Goal: Transaction & Acquisition: Download file/media

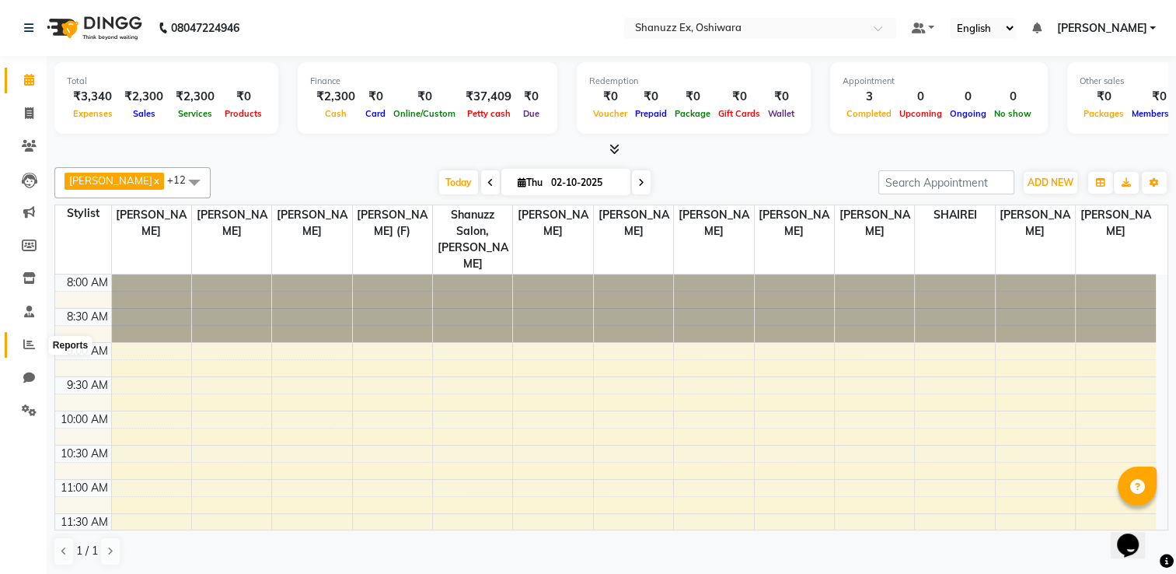
click at [25, 348] on icon at bounding box center [29, 344] width 12 height 12
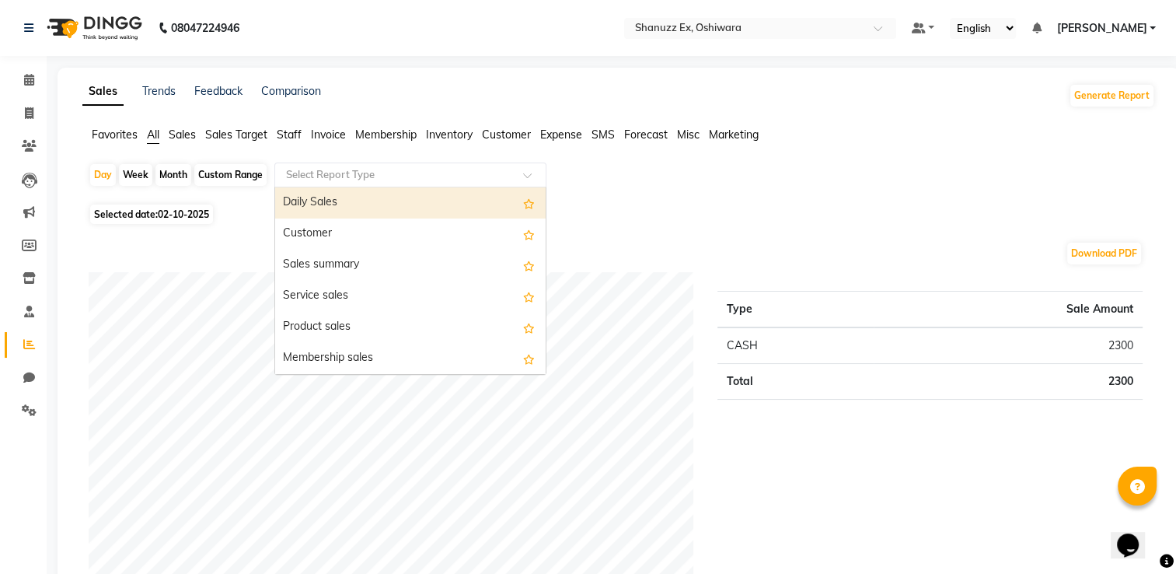
click at [516, 180] on div at bounding box center [410, 175] width 271 height 16
click at [565, 131] on span "Expense" at bounding box center [561, 134] width 42 height 14
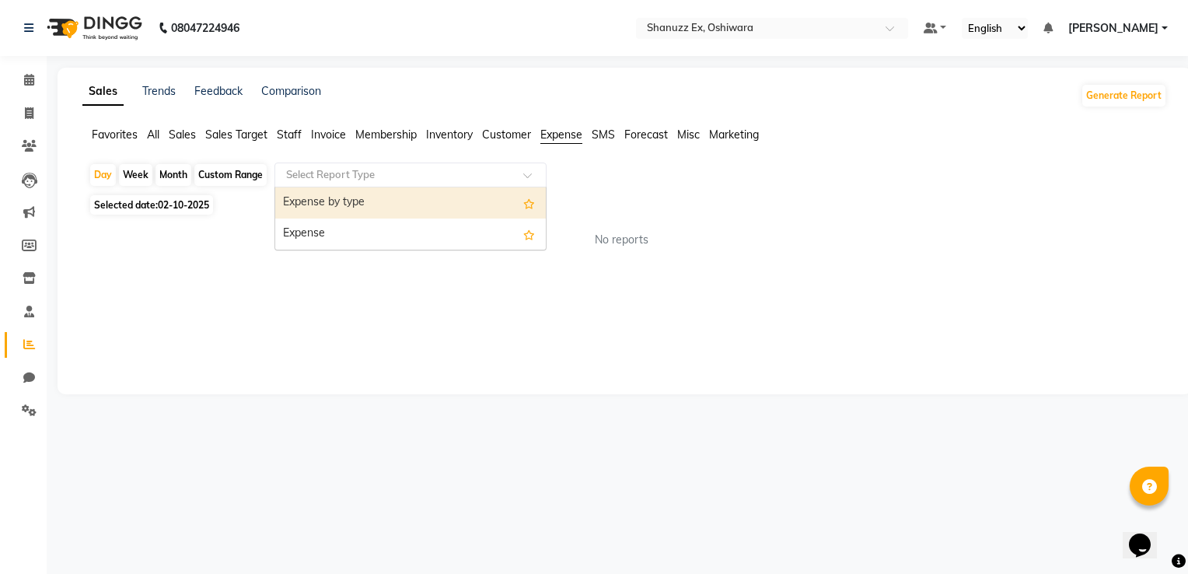
click at [435, 173] on input "text" at bounding box center [395, 175] width 224 height 16
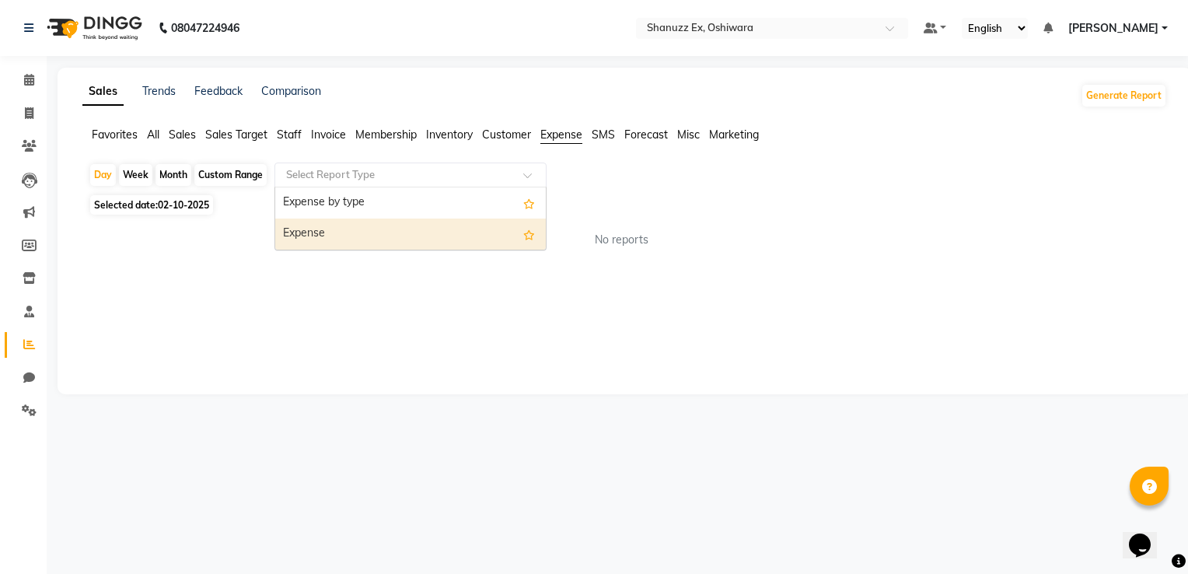
click at [350, 243] on div "Expense" at bounding box center [410, 233] width 271 height 31
select select "full_report"
select select "csv"
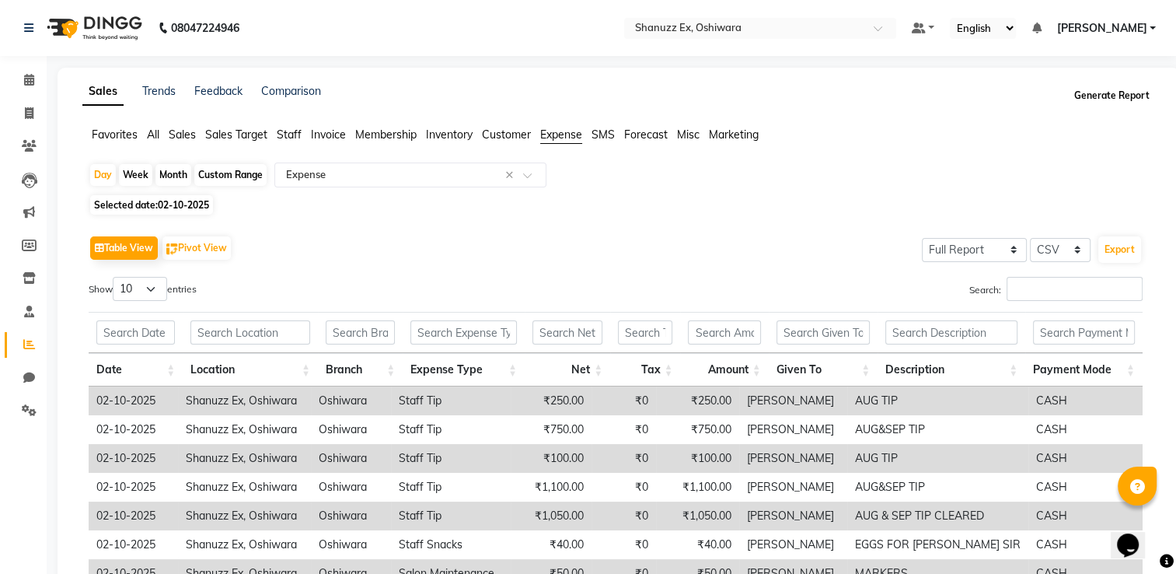
click at [1088, 97] on button "Generate Report" at bounding box center [1111, 96] width 83 height 22
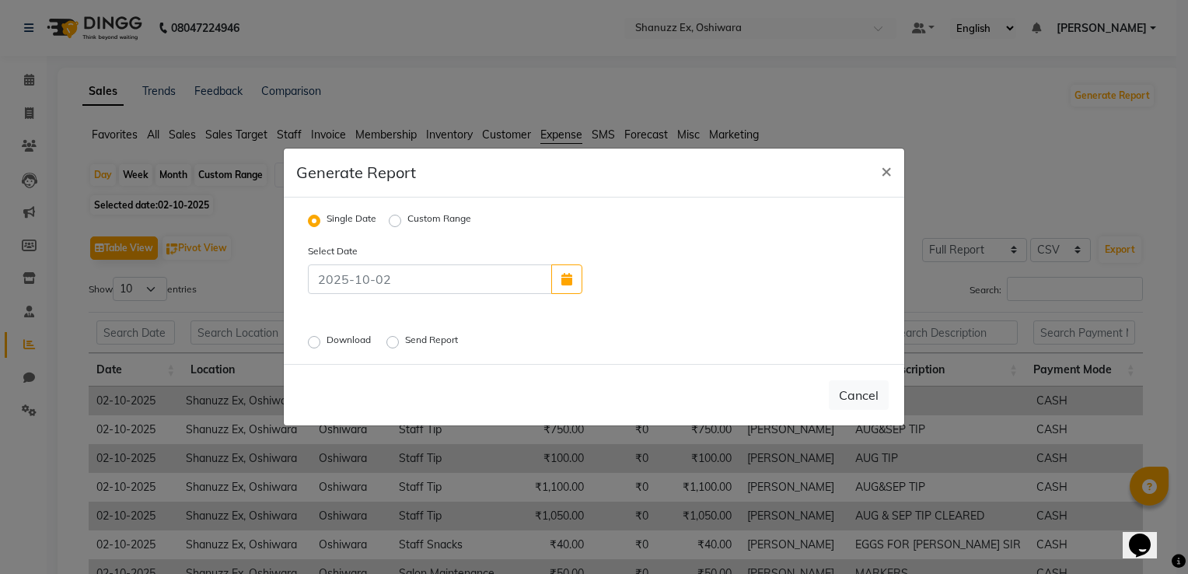
click at [315, 351] on div "Download" at bounding box center [341, 342] width 66 height 19
click at [326, 348] on label "Download" at bounding box center [349, 342] width 47 height 19
click at [313, 347] on input "Download" at bounding box center [316, 342] width 11 height 11
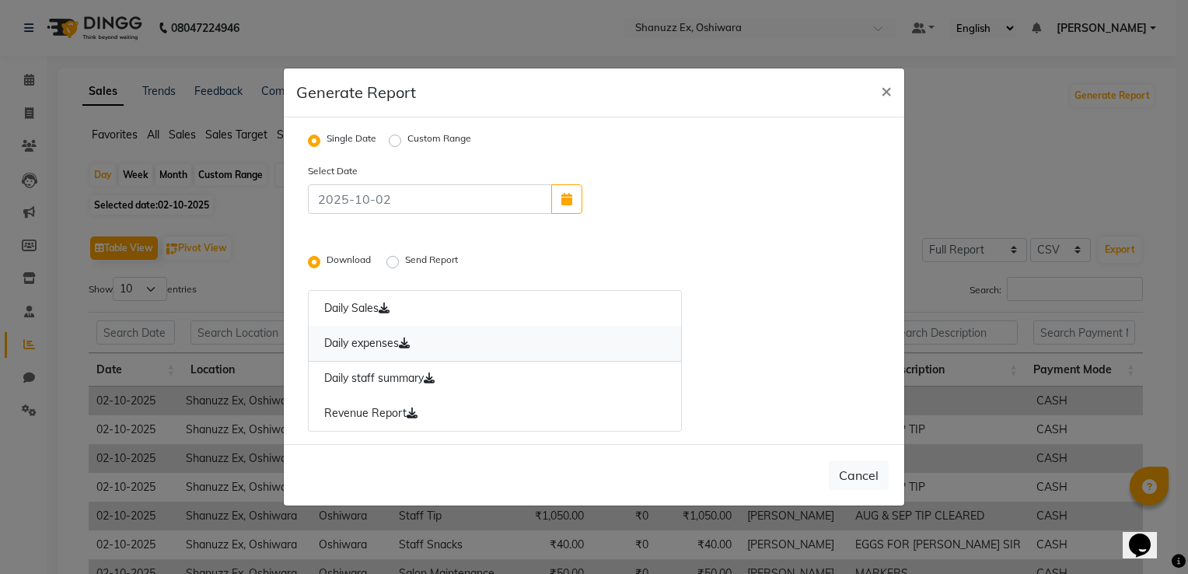
click at [421, 340] on link "Daily expenses" at bounding box center [495, 344] width 374 height 36
click at [881, 93] on span "×" at bounding box center [886, 90] width 11 height 23
radio input "false"
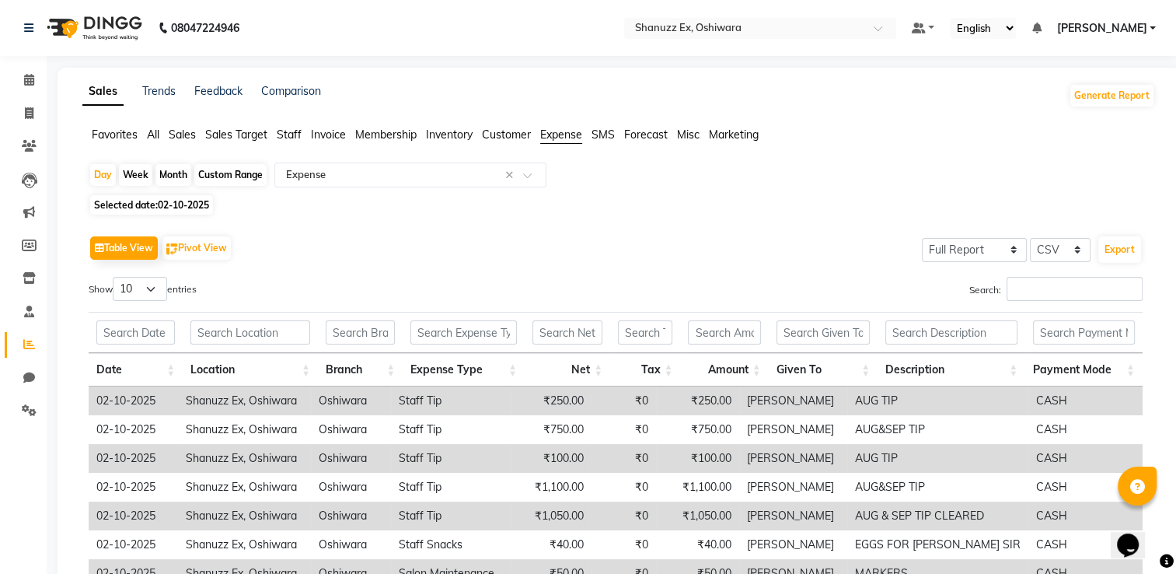
click at [1147, 30] on span "[PERSON_NAME]" at bounding box center [1101, 28] width 90 height 16
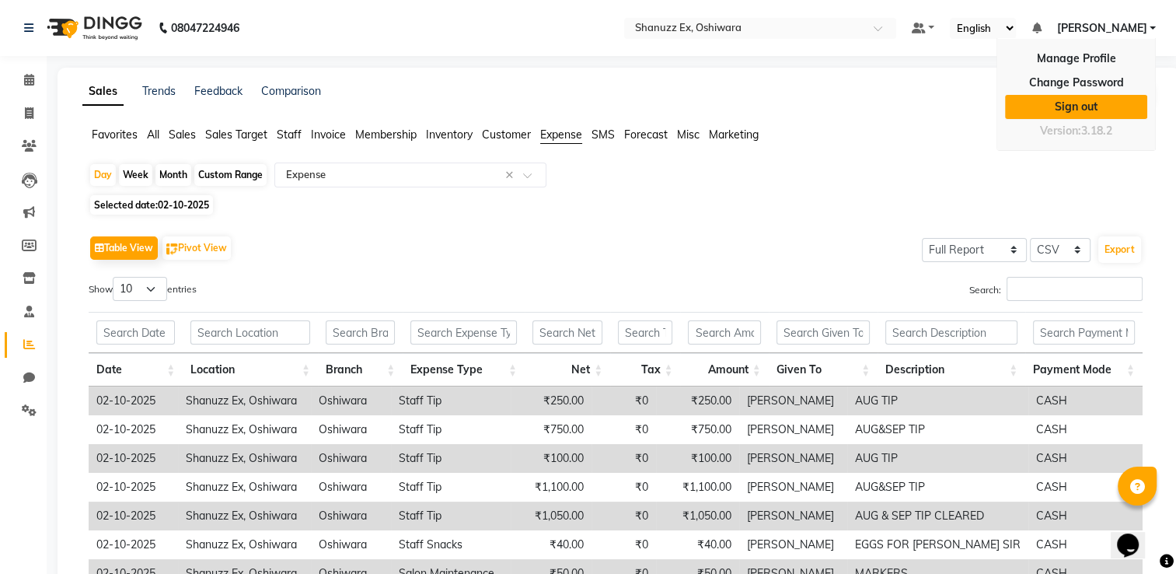
click at [1070, 100] on link "Sign out" at bounding box center [1076, 107] width 142 height 24
